Goal: Information Seeking & Learning: Check status

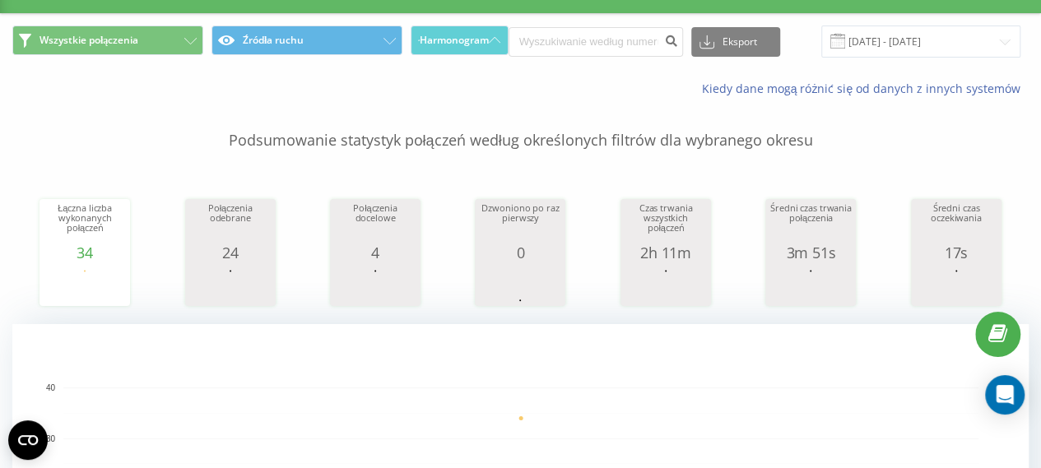
scroll to position [31, 0]
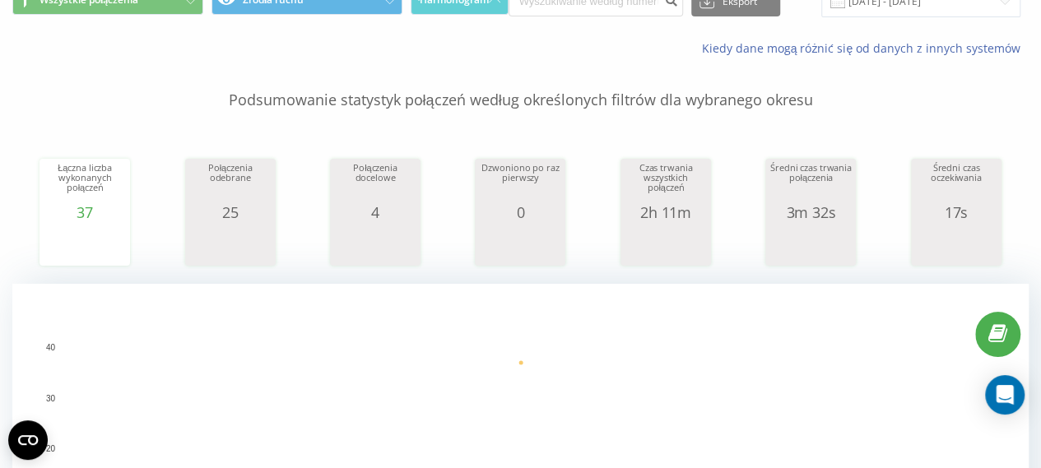
scroll to position [44, 0]
